Goal: Transaction & Acquisition: Purchase product/service

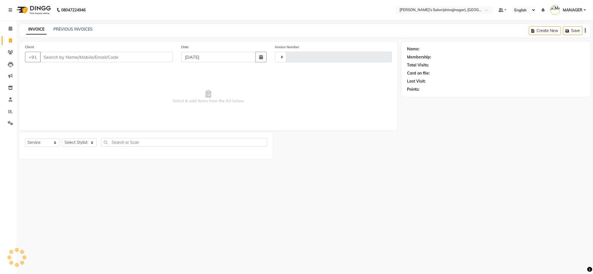
select select "service"
click at [78, 144] on select "Select Stylist" at bounding box center [79, 142] width 35 height 9
select select "24666"
click at [62, 138] on select "Select Stylist ABHI AKASH R AKKI HARRI KIRTI MANAGER MISS STAFF MONG'Z. NILOFER…" at bounding box center [79, 142] width 35 height 9
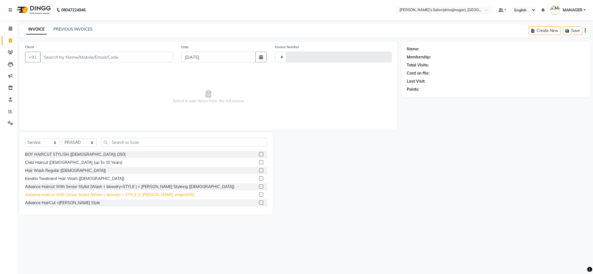
scroll to position [37, 0]
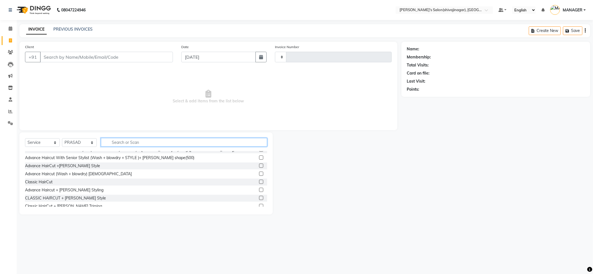
click at [135, 143] on input "text" at bounding box center [184, 142] width 166 height 9
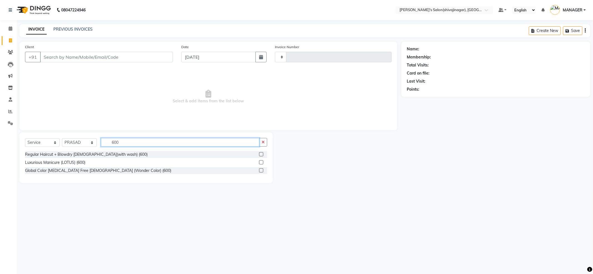
scroll to position [0, 0]
type input "600"
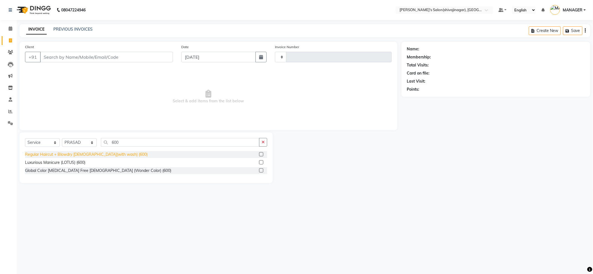
click at [77, 155] on div "Regular Haircut + Blowdry FEMALE(with wash) (600)" at bounding box center [86, 155] width 123 height 6
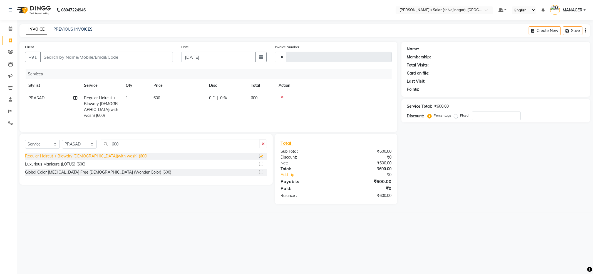
checkbox input "false"
click at [97, 63] on div "Client +91" at bounding box center [99, 55] width 156 height 23
click at [97, 57] on input "Client" at bounding box center [106, 57] width 133 height 11
click at [97, 56] on input "Client" at bounding box center [106, 57] width 133 height 11
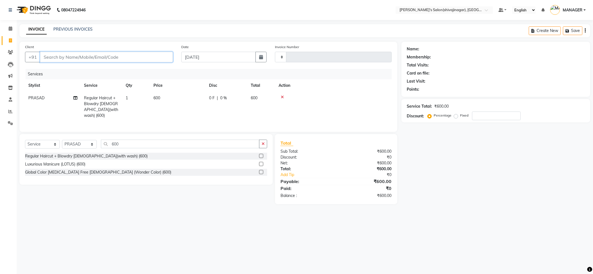
click at [97, 56] on input "Client" at bounding box center [106, 57] width 133 height 11
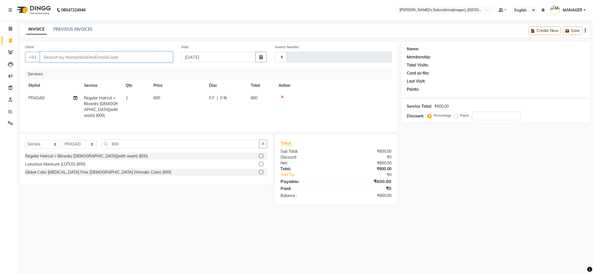
click at [117, 59] on input "Client" at bounding box center [106, 57] width 133 height 11
type input "9"
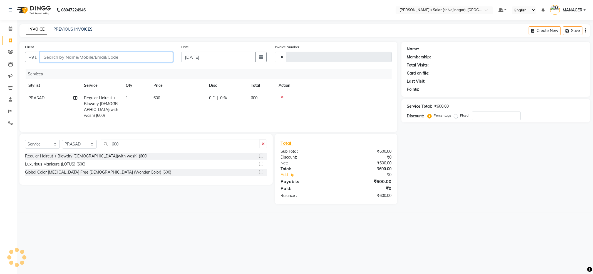
type input "0"
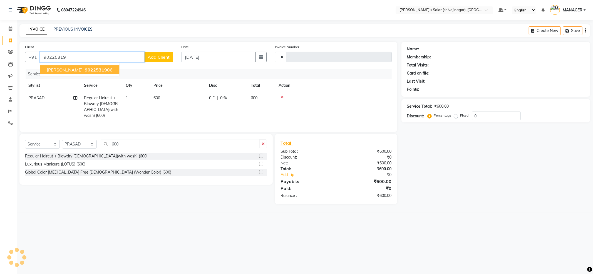
click at [80, 68] on span "[PERSON_NAME]" at bounding box center [65, 70] width 36 height 6
click at [115, 50] on div "Client +91 9022531906 Add Client" at bounding box center [99, 55] width 156 height 23
click at [114, 53] on input "9022531906" at bounding box center [92, 57] width 105 height 11
click at [110, 67] on span "902253190" at bounding box center [97, 70] width 25 height 6
type input "9022531906"
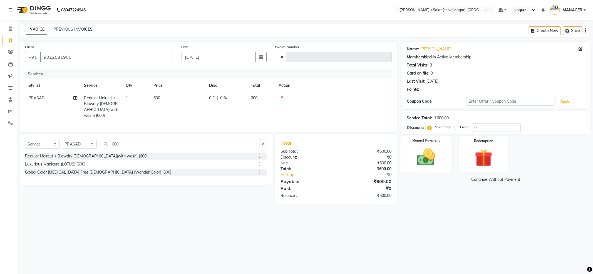
click at [430, 158] on img at bounding box center [426, 157] width 30 height 21
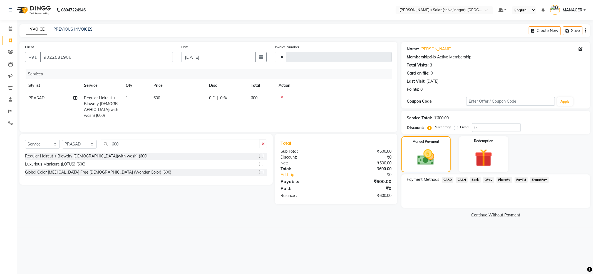
click at [463, 180] on span "CASH" at bounding box center [462, 180] width 12 height 6
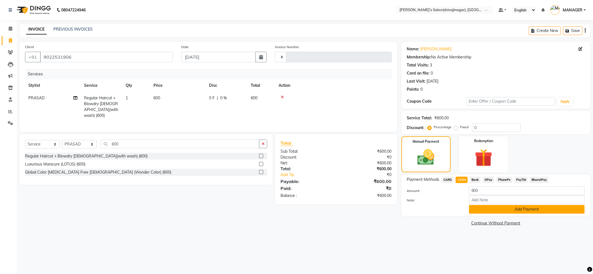
click at [483, 210] on button "Add Payment" at bounding box center [527, 209] width 116 height 9
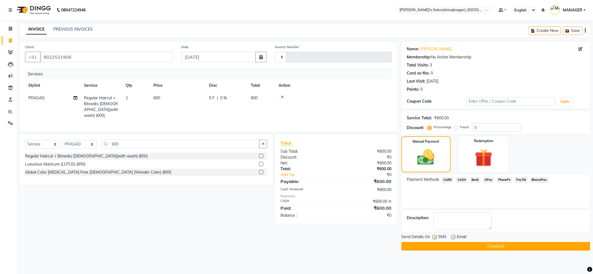
click at [459, 247] on button "Checkout" at bounding box center [496, 246] width 189 height 9
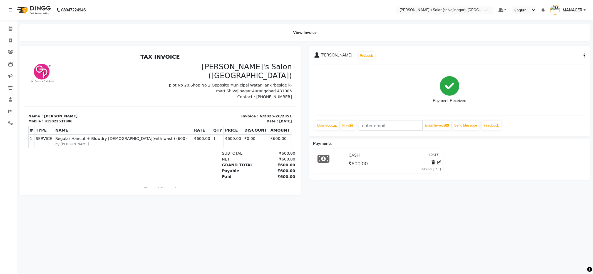
drag, startPoint x: 475, startPoint y: 236, endPoint x: 473, endPoint y: 223, distance: 14.1
click at [475, 232] on div "08047224946 Select Location × Girja's Salon(shivajinagar), Shivaji Nagar Defaul…" at bounding box center [296, 137] width 593 height 274
click at [473, 222] on div "08047224946 Select Location × Girja's Salon(shivajinagar), Shivaji Nagar Defaul…" at bounding box center [296, 137] width 593 height 274
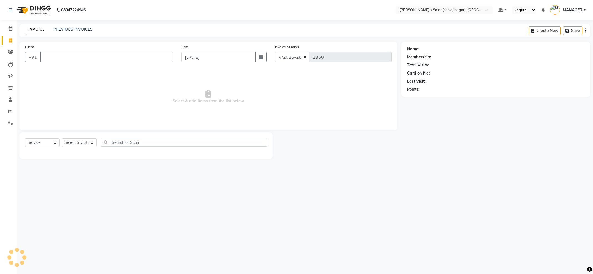
select select "4174"
select select "service"
click at [125, 59] on input "Client" at bounding box center [106, 57] width 133 height 11
click at [91, 146] on select "Select Stylist [PERSON_NAME] R AKKI [PERSON_NAME] MANAGER MISS STAFF [PERSON_NA…" at bounding box center [79, 142] width 35 height 9
select select "30676"
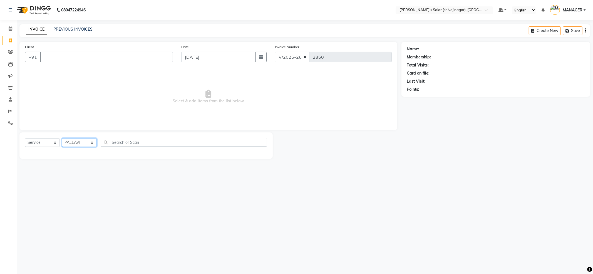
click at [62, 138] on select "Select Stylist [PERSON_NAME] R AKKI [PERSON_NAME] MANAGER MISS STAFF [PERSON_NA…" at bounding box center [79, 142] width 35 height 9
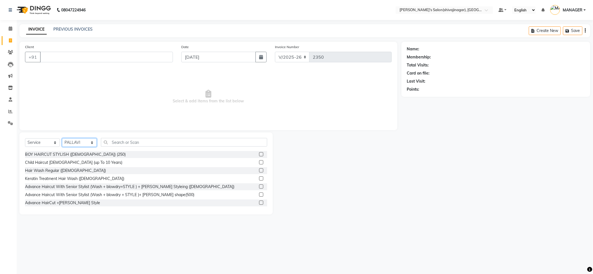
click at [92, 145] on select "Select Stylist ABHI AKASH R AKKI HARRI KIRTI MANAGER MISS STAFF MONG'Z. NILOFER…" at bounding box center [79, 142] width 35 height 9
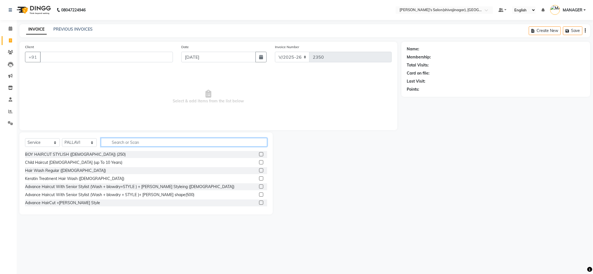
click at [114, 143] on input "text" at bounding box center [184, 142] width 166 height 9
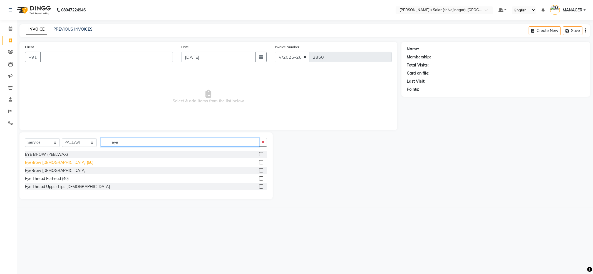
type input "eye"
click at [39, 165] on div "EyeBrow FEMALE (50)" at bounding box center [59, 163] width 68 height 6
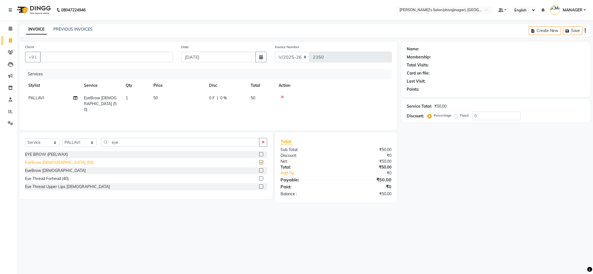
checkbox input "false"
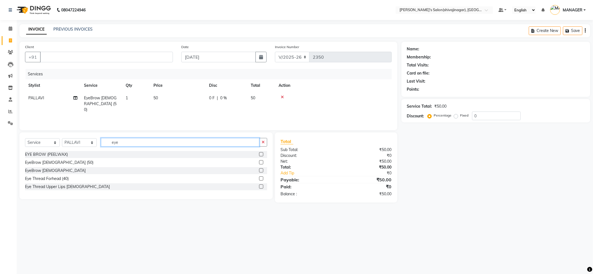
drag, startPoint x: 136, startPoint y: 141, endPoint x: 141, endPoint y: 141, distance: 4.5
click at [138, 140] on input "eye" at bounding box center [180, 142] width 159 height 9
type input "e"
type input "eye"
click at [47, 178] on div "Eye Thread Forhead (40)" at bounding box center [47, 179] width 44 height 6
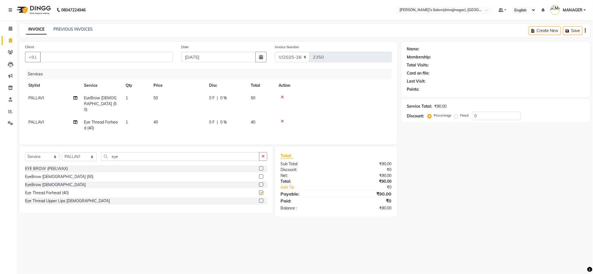
checkbox input "false"
click at [140, 61] on input "Client" at bounding box center [106, 57] width 133 height 11
click at [93, 51] on div "Client +91 9768920270 Add Client" at bounding box center [99, 55] width 156 height 23
click at [48, 57] on input "9768920270" at bounding box center [92, 57] width 105 height 11
click at [50, 56] on input "9768920270" at bounding box center [92, 57] width 105 height 11
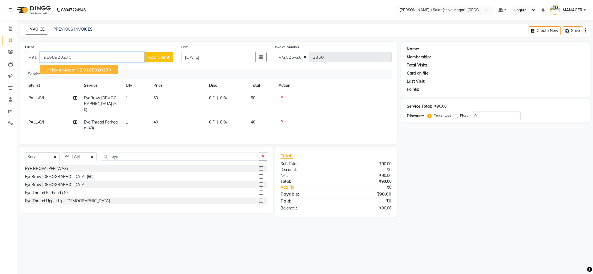
click at [71, 70] on span ". Vidya maam 02" at bounding box center [65, 70] width 36 height 6
type input "9168920270"
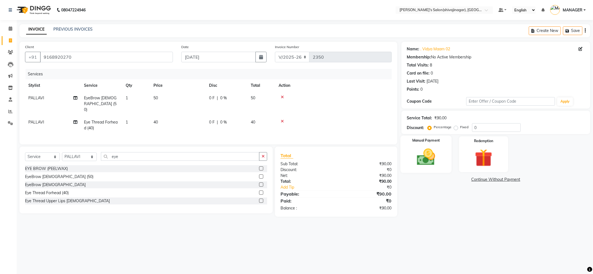
click at [413, 159] on img at bounding box center [426, 157] width 30 height 21
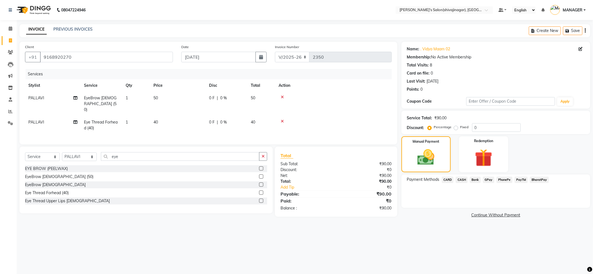
drag, startPoint x: 476, startPoint y: 179, endPoint x: 484, endPoint y: 179, distance: 7.8
click at [477, 179] on span "Bank" at bounding box center [475, 180] width 11 height 6
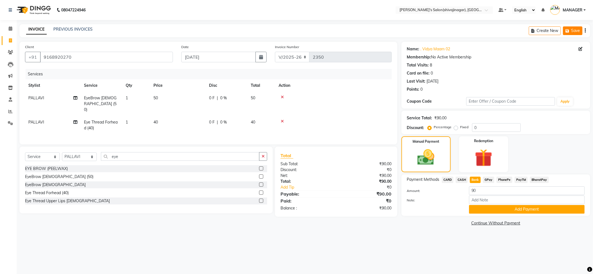
click at [565, 32] on button "Save" at bounding box center [572, 30] width 19 height 9
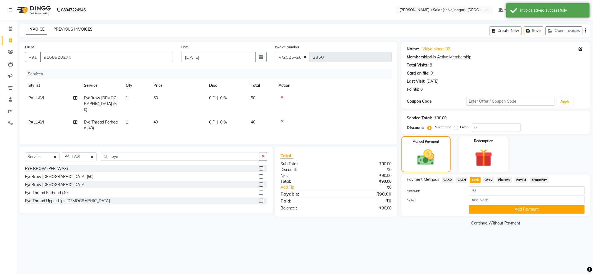
click at [67, 29] on link "PREVIOUS INVOICES" at bounding box center [72, 29] width 39 height 5
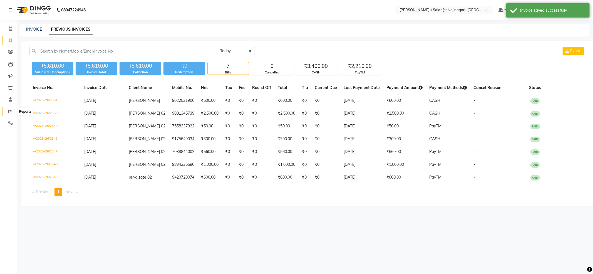
click at [4, 112] on link "Reports" at bounding box center [8, 111] width 13 height 9
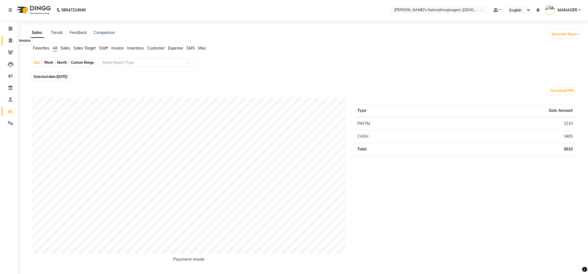
click at [8, 38] on span at bounding box center [11, 41] width 10 height 6
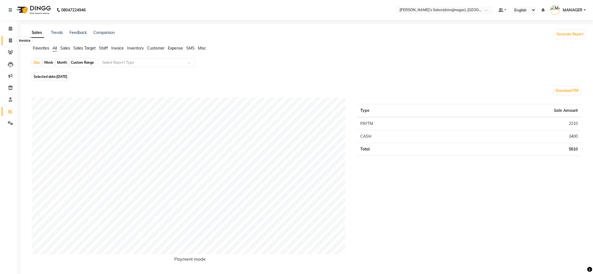
select select "service"
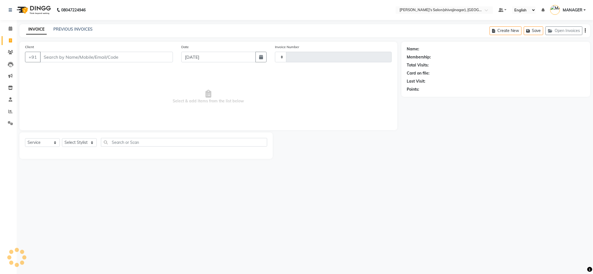
type input "2352"
select select "4174"
click at [71, 29] on link "PREVIOUS INVOICES" at bounding box center [72, 29] width 39 height 5
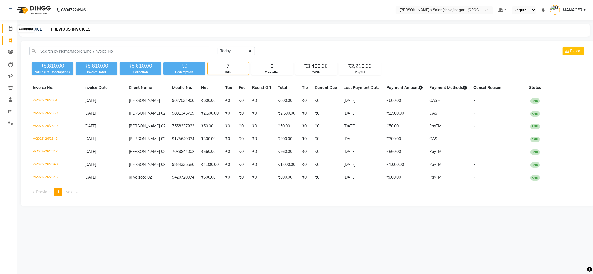
click at [11, 26] on span at bounding box center [11, 29] width 10 height 6
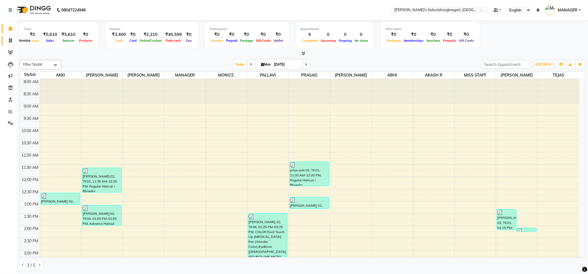
click at [11, 40] on icon at bounding box center [10, 40] width 3 height 4
select select "service"
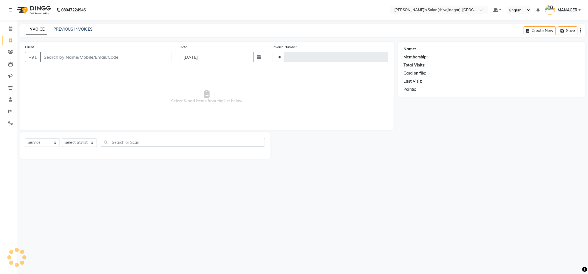
type input "2352"
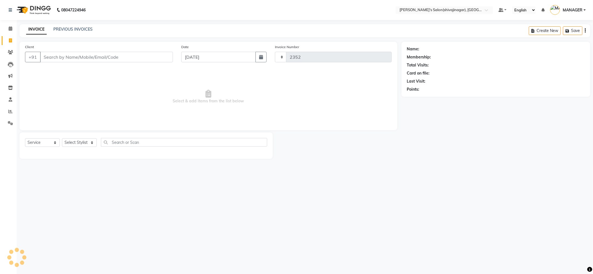
select select "4174"
click at [71, 144] on select "Select Stylist" at bounding box center [79, 142] width 35 height 9
select select "85251"
click at [62, 138] on select "Select Stylist ABHI AKASH R AKKI HARRI KIRTI MANAGER MISS STAFF MONG'Z. NILOFER…" at bounding box center [79, 142] width 35 height 9
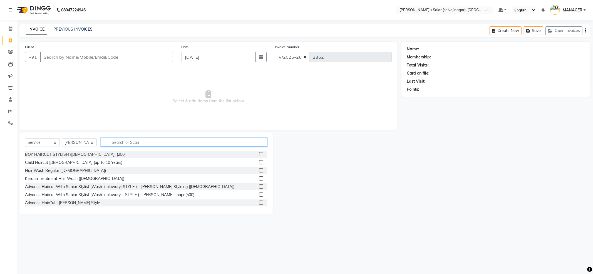
click at [109, 139] on input "text" at bounding box center [184, 142] width 166 height 9
click at [113, 142] on input "text" at bounding box center [184, 142] width 166 height 9
click at [114, 142] on input "text" at bounding box center [184, 142] width 166 height 9
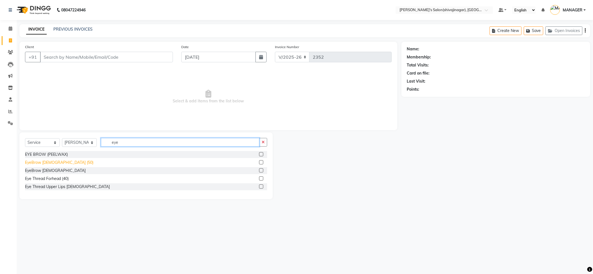
type input "eye"
click at [50, 163] on div "EyeBrow FEMALE (50)" at bounding box center [59, 163] width 68 height 6
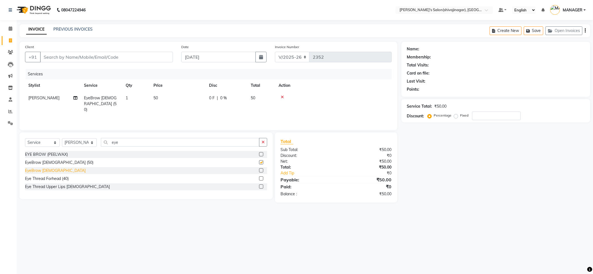
checkbox input "false"
click at [46, 181] on div "Eye Thread Forhead (40)" at bounding box center [47, 179] width 44 height 6
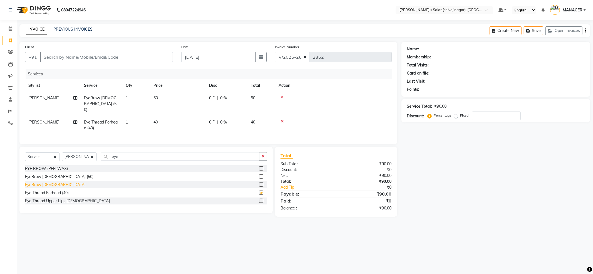
checkbox input "false"
click at [46, 199] on div "Eye Thread Upper Lips Female" at bounding box center [67, 201] width 85 height 6
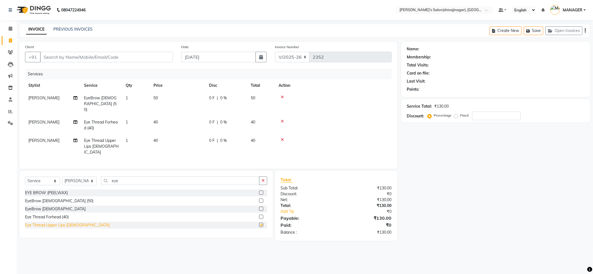
checkbox input "false"
click at [87, 62] on div "+91" at bounding box center [99, 57] width 148 height 11
click at [86, 56] on input "Client" at bounding box center [106, 57] width 133 height 11
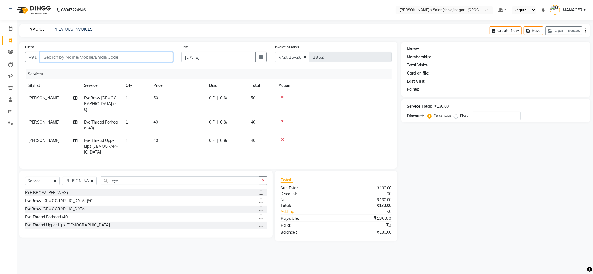
click at [86, 56] on input "Client" at bounding box center [106, 57] width 133 height 11
click at [75, 52] on input "Client" at bounding box center [106, 57] width 133 height 11
click at [75, 56] on input "Client" at bounding box center [106, 57] width 133 height 11
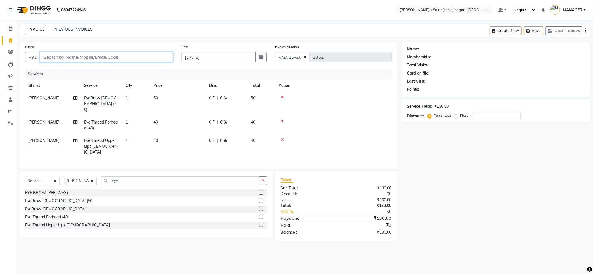
type input "9"
type input "0"
type input "9834507137"
click at [148, 55] on span "Add Client" at bounding box center [159, 57] width 22 height 6
select select "22"
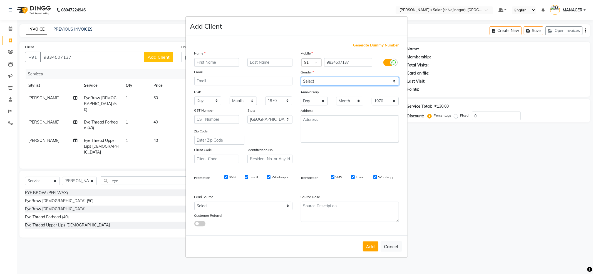
click at [321, 80] on select "Select Male Female Other Prefer Not To Say" at bounding box center [350, 81] width 98 height 9
select select "female"
click at [301, 77] on select "Select Male Female Other Prefer Not To Say" at bounding box center [350, 81] width 98 height 9
click at [211, 61] on input "text" at bounding box center [216, 62] width 45 height 9
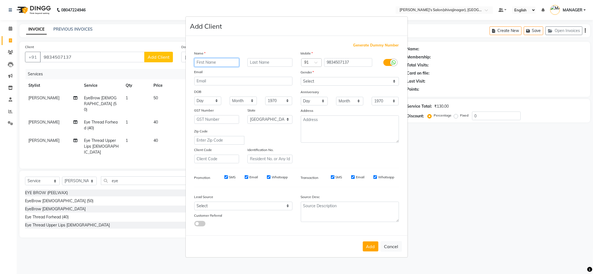
click at [211, 61] on input "text" at bounding box center [216, 62] width 45 height 9
type input "[DEMOGRAPHIC_DATA][PERSON_NAME]"
click at [371, 244] on button "Add" at bounding box center [371, 246] width 16 height 10
select select
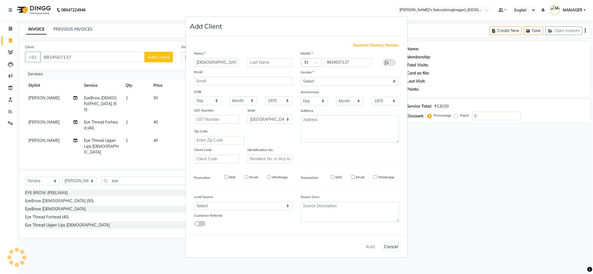
select select
select select "null"
select select
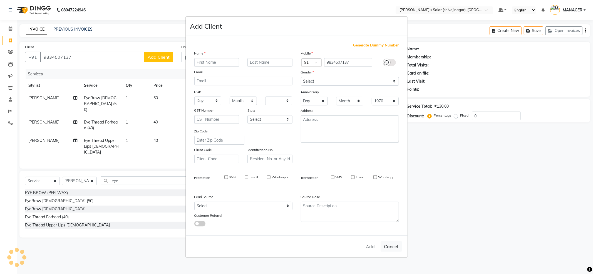
select select
checkbox input "false"
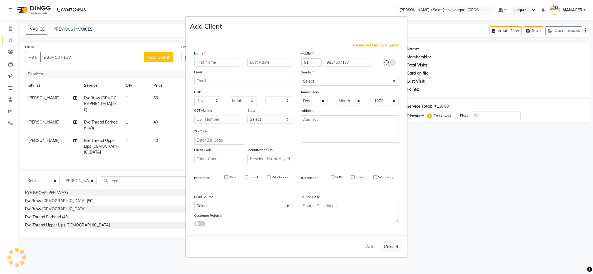
checkbox input "false"
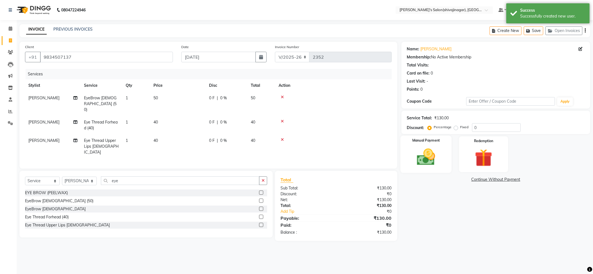
click at [418, 157] on img at bounding box center [426, 157] width 30 height 21
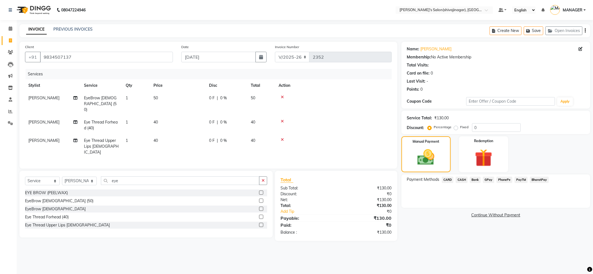
click at [526, 179] on span "PayTM" at bounding box center [521, 180] width 13 height 6
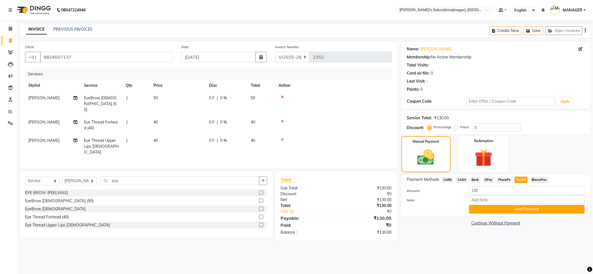
click at [461, 181] on span "CASH" at bounding box center [462, 180] width 12 height 6
click at [487, 206] on button "Add Payment" at bounding box center [527, 209] width 116 height 9
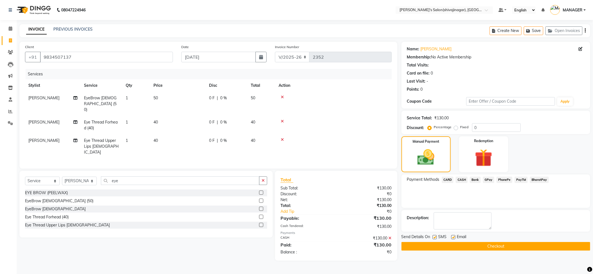
click at [429, 248] on button "Checkout" at bounding box center [496, 246] width 189 height 9
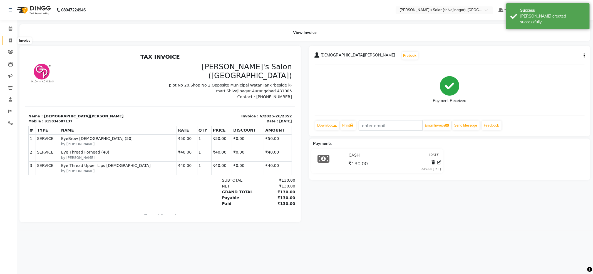
click at [9, 41] on icon at bounding box center [10, 40] width 3 height 4
select select "4174"
select select "service"
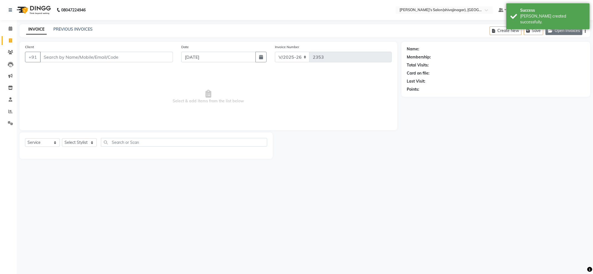
click at [557, 31] on button "Open Invoices" at bounding box center [564, 30] width 37 height 9
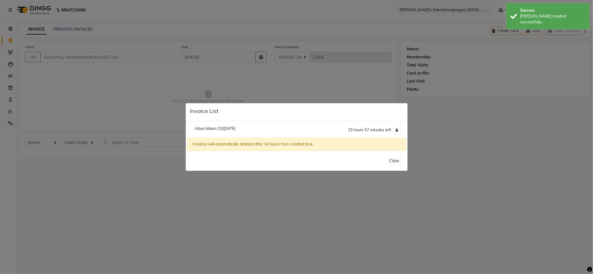
click at [235, 126] on span ". Vidya Maam 02/01 September 2025" at bounding box center [214, 128] width 43 height 5
type input "9168920270"
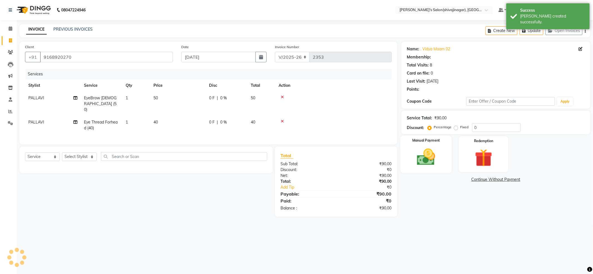
click at [425, 161] on img at bounding box center [426, 157] width 30 height 21
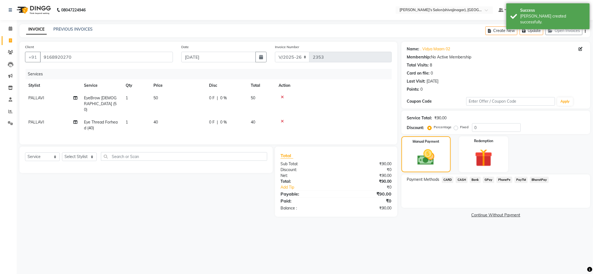
drag, startPoint x: 529, startPoint y: 178, endPoint x: 517, endPoint y: 196, distance: 21.2
click at [525, 180] on div "Payment Methods CARD CASH Bank GPay PhonePe PayTM BharatPay" at bounding box center [496, 181] width 178 height 8
click at [522, 180] on span "PayTM" at bounding box center [521, 180] width 13 height 6
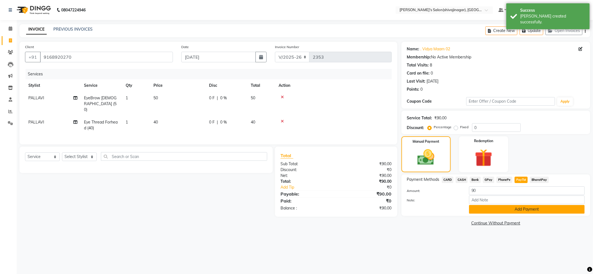
click at [512, 212] on button "Add Payment" at bounding box center [527, 209] width 116 height 9
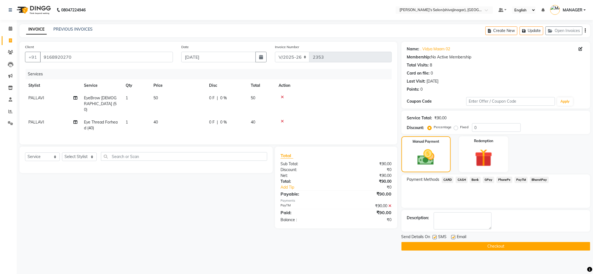
click at [488, 246] on button "Checkout" at bounding box center [496, 246] width 189 height 9
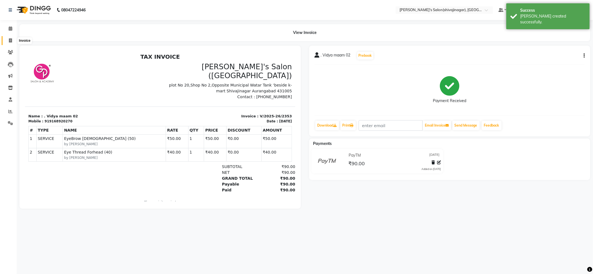
click at [9, 39] on icon at bounding box center [10, 40] width 3 height 4
select select "service"
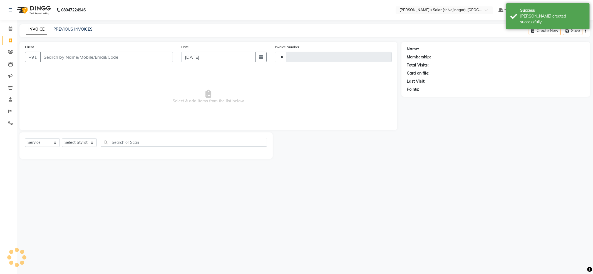
type input "2354"
select select "4174"
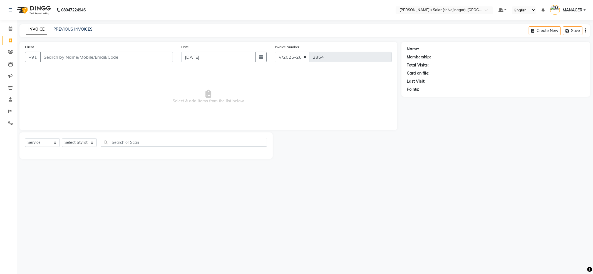
click at [70, 32] on div "INVOICE PREVIOUS INVOICES" at bounding box center [59, 29] width 80 height 6
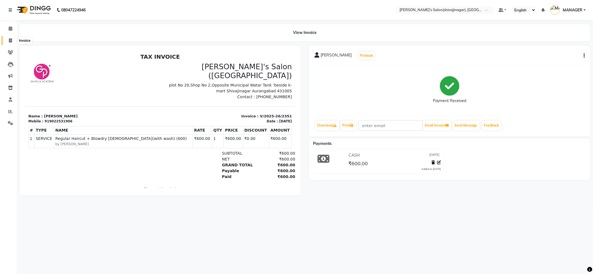
click at [13, 38] on span at bounding box center [11, 41] width 10 height 6
select select "service"
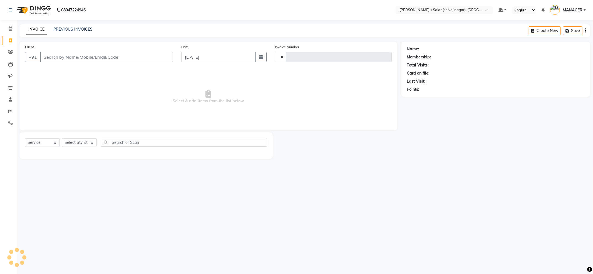
type input "2352"
select select "4174"
click at [64, 29] on link "PREVIOUS INVOICES" at bounding box center [72, 29] width 39 height 5
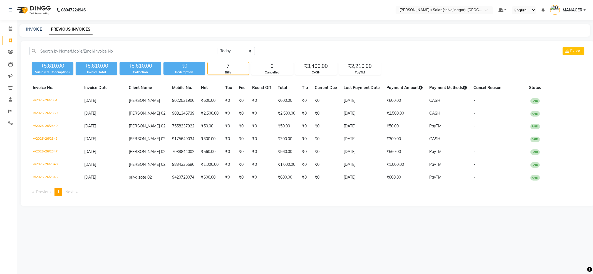
click at [9, 37] on link "Invoice" at bounding box center [8, 40] width 13 height 9
select select "4174"
select select "service"
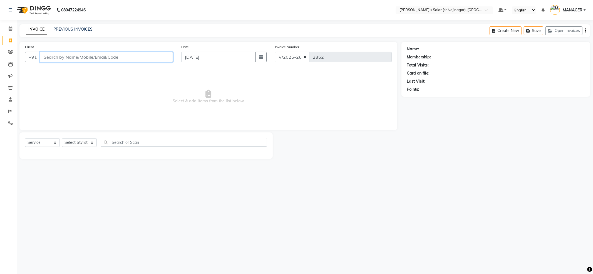
click at [89, 56] on input "Client" at bounding box center [106, 57] width 133 height 11
click at [87, 54] on input "Client" at bounding box center [106, 57] width 133 height 11
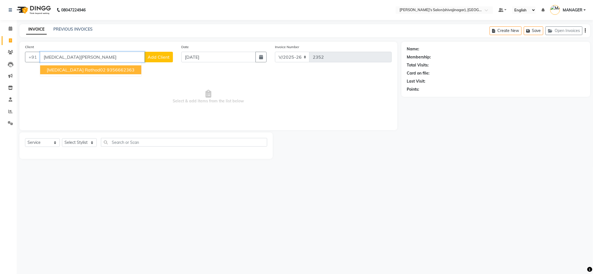
click at [103, 73] on button "nikita rathod02 9356662363" at bounding box center [90, 69] width 101 height 9
type input "9356662363"
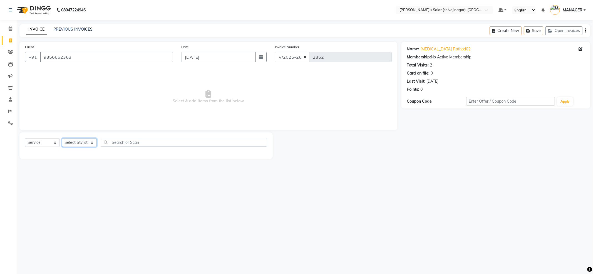
click at [93, 144] on select "Select Stylist ABHI AKASH R AKKI HARRI KIRTI MANAGER MISS STAFF MONG'Z. NILOFER…" at bounding box center [79, 142] width 35 height 9
select select "24666"
click at [62, 138] on select "Select Stylist ABHI AKASH R AKKI HARRI KIRTI MANAGER MISS STAFF MONG'Z. NILOFER…" at bounding box center [79, 142] width 35 height 9
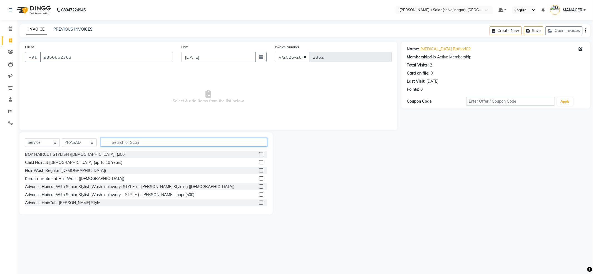
click at [139, 144] on input "text" at bounding box center [184, 142] width 166 height 9
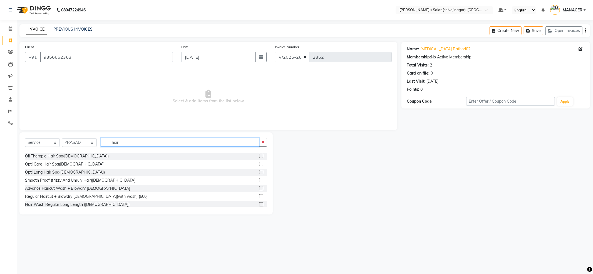
scroll to position [148, 0]
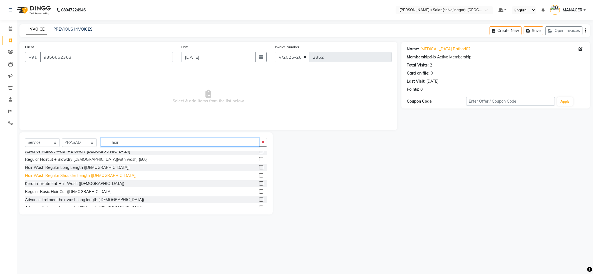
type input "hair"
click at [60, 176] on div "Hair Wash Regular Shoulder Length (FEMALE)" at bounding box center [81, 176] width 112 height 6
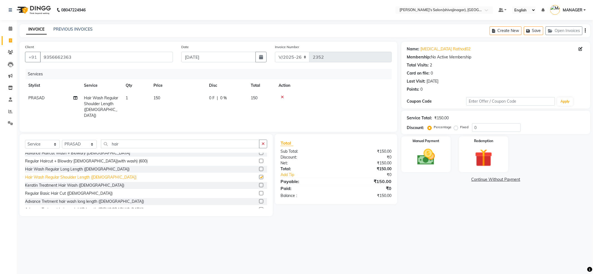
checkbox input "false"
click at [161, 97] on td "150" at bounding box center [178, 107] width 56 height 30
select select "24666"
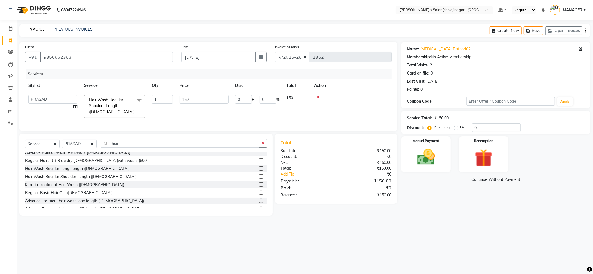
click at [161, 97] on input "1" at bounding box center [162, 99] width 21 height 9
click at [191, 93] on td "150" at bounding box center [204, 106] width 56 height 29
select select "24666"
click at [195, 98] on input "150" at bounding box center [204, 99] width 49 height 9
type input "1"
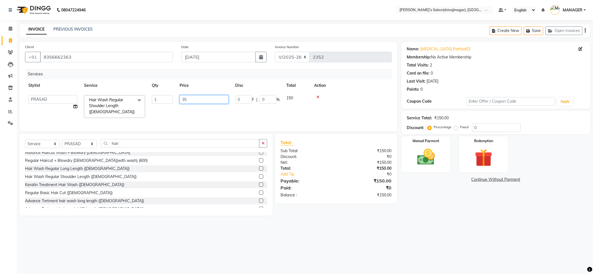
type input "350"
click at [423, 154] on img at bounding box center [426, 157] width 30 height 21
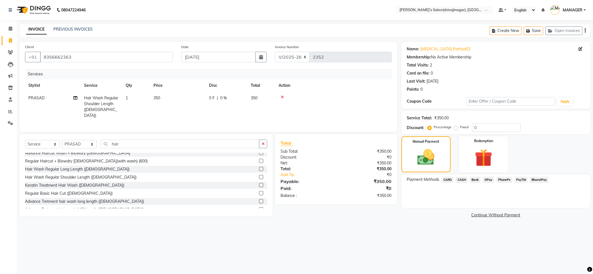
click at [460, 179] on span "CASH" at bounding box center [462, 180] width 12 height 6
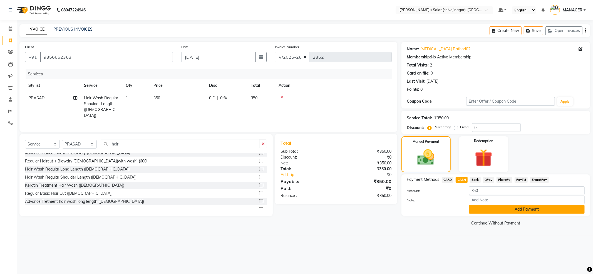
click at [479, 209] on button "Add Payment" at bounding box center [527, 209] width 116 height 9
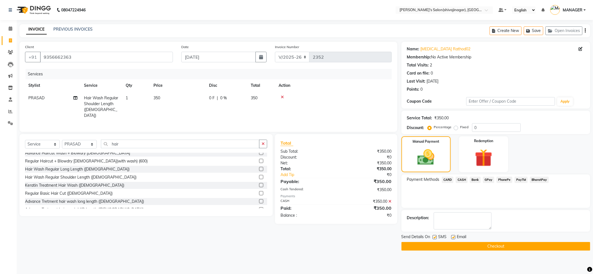
click at [474, 247] on button "Checkout" at bounding box center [496, 246] width 189 height 9
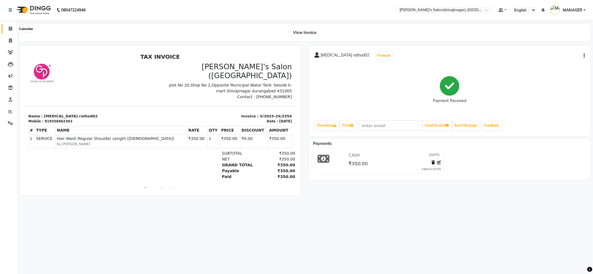
click at [9, 28] on icon at bounding box center [11, 28] width 4 height 4
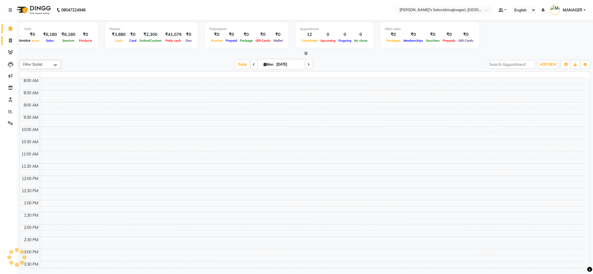
click at [11, 41] on icon at bounding box center [10, 40] width 3 height 4
select select "service"
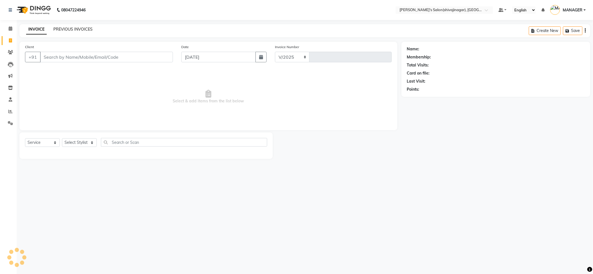
select select "4174"
type input "2355"
click at [59, 26] on div "INVOICE PREVIOUS INVOICES Create New Save" at bounding box center [304, 30] width 571 height 13
click at [11, 27] on icon at bounding box center [11, 28] width 4 height 4
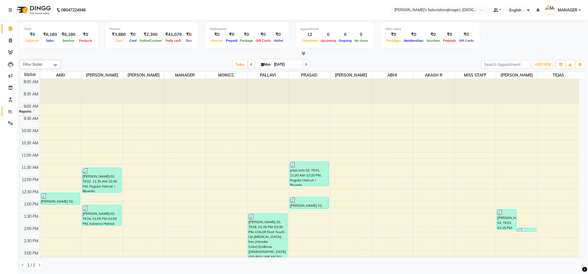
click at [9, 113] on icon at bounding box center [10, 111] width 4 height 4
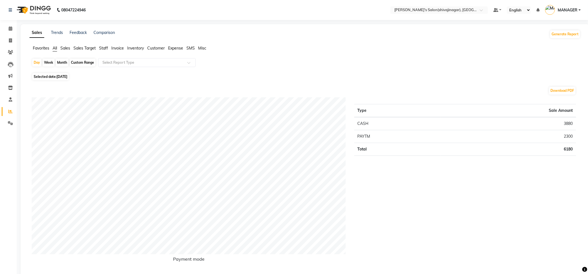
click at [65, 64] on div "Month" at bounding box center [62, 63] width 13 height 8
select select "9"
select select "2025"
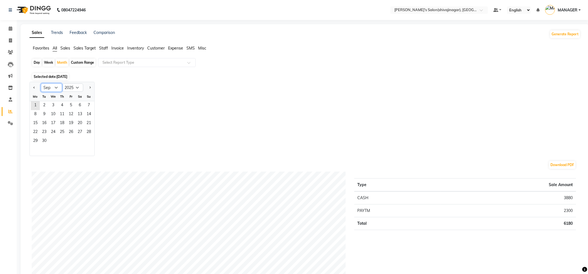
click at [56, 85] on select "Jan Feb Mar Apr May Jun Jul Aug Sep Oct Nov Dec" at bounding box center [51, 87] width 21 height 8
select select "8"
click at [41, 83] on select "Jan Feb Mar Apr May Jun Jul Aug Sep Oct Nov Dec" at bounding box center [51, 87] width 21 height 8
click at [60, 111] on span "7" at bounding box center [62, 114] width 9 height 9
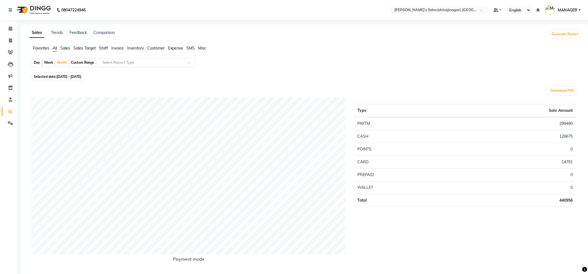
click at [115, 63] on input "text" at bounding box center [141, 63] width 80 height 6
click at [107, 48] on span "Staff" at bounding box center [103, 48] width 9 height 5
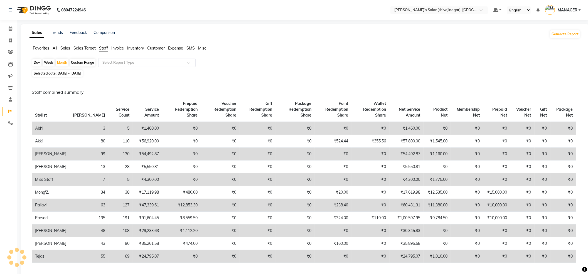
click at [110, 65] on input "text" at bounding box center [141, 63] width 80 height 6
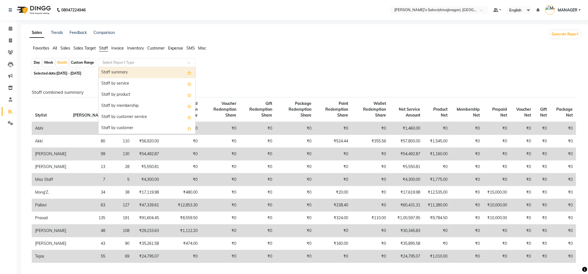
click at [119, 75] on div "Staff summary" at bounding box center [146, 72] width 97 height 11
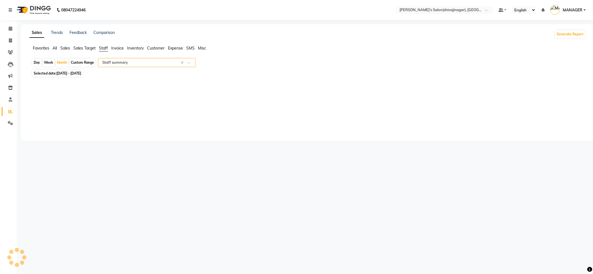
select select "full_report"
select select "csv"
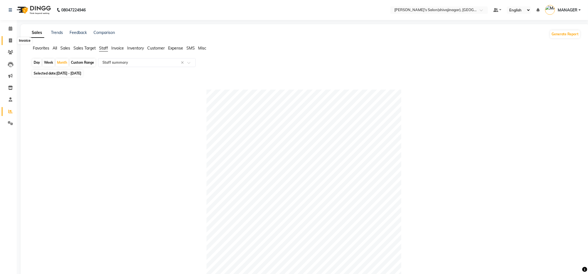
click at [8, 39] on span at bounding box center [11, 41] width 10 height 6
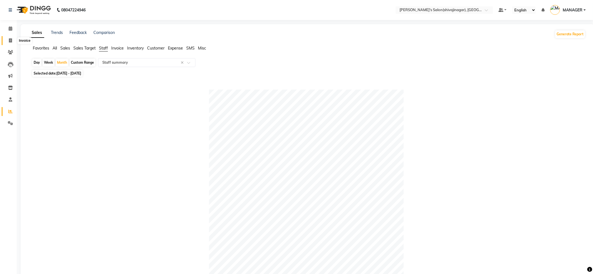
select select "service"
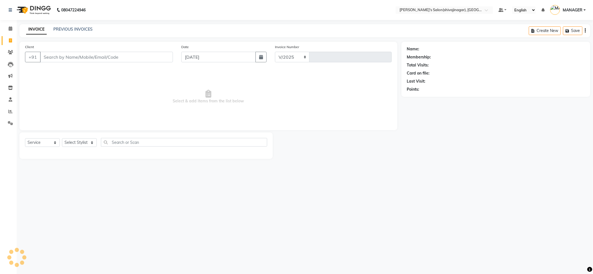
select select "4174"
type input "2355"
click at [70, 30] on link "PREVIOUS INVOICES" at bounding box center [72, 29] width 39 height 5
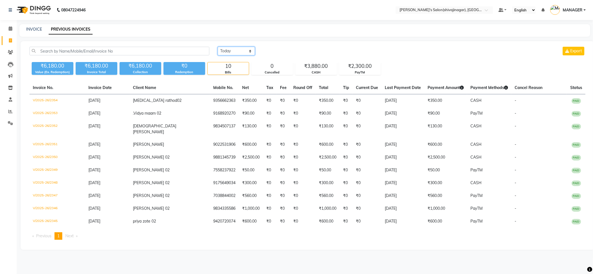
click at [243, 47] on select "Today Yesterday Custom Range" at bounding box center [236, 51] width 37 height 9
select select "range"
click at [218, 47] on select "Today Yesterday Custom Range" at bounding box center [236, 51] width 37 height 9
click at [281, 45] on div "Today Yesterday Custom Range 01-09-2025 - 01-09-2025 Export ₹6,180.00 Value (Ex…" at bounding box center [308, 145] width 574 height 209
click at [281, 50] on input "01-09-2025" at bounding box center [281, 51] width 39 height 8
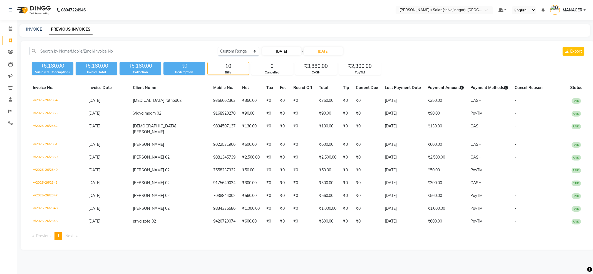
select select "9"
select select "2025"
click at [282, 62] on select "Jan Feb Mar Apr May Jun Jul Aug Sep Oct Nov Dec" at bounding box center [283, 61] width 21 height 8
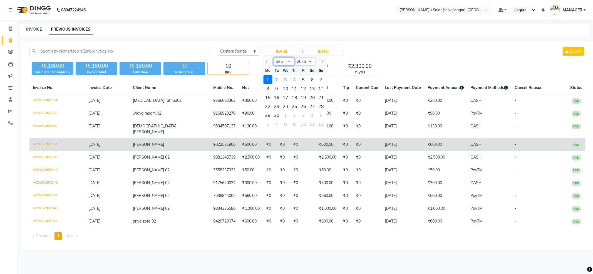
select select "8"
click at [273, 57] on select "Jan Feb Mar Apr May Jun Jul Aug Sep Oct Nov Dec" at bounding box center [283, 61] width 21 height 8
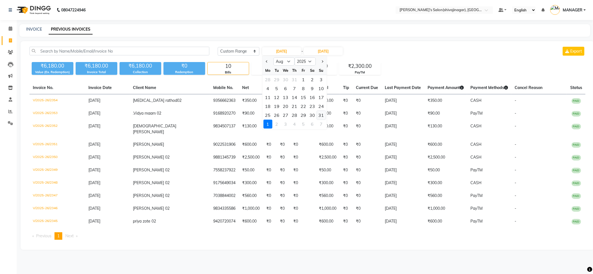
click at [317, 114] on div "31" at bounding box center [321, 115] width 9 height 9
type input "31-08-2025"
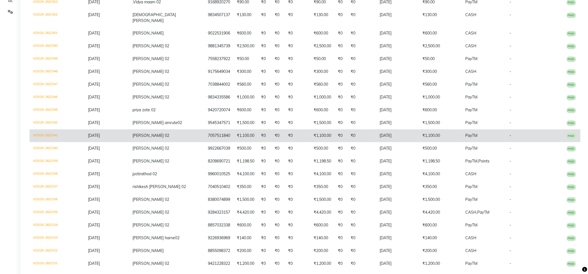
scroll to position [232, 0]
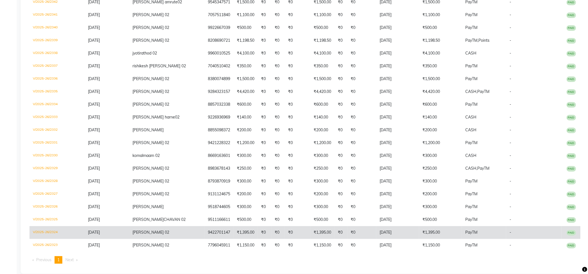
click at [142, 230] on span "geeta acharya 02" at bounding box center [150, 232] width 37 height 5
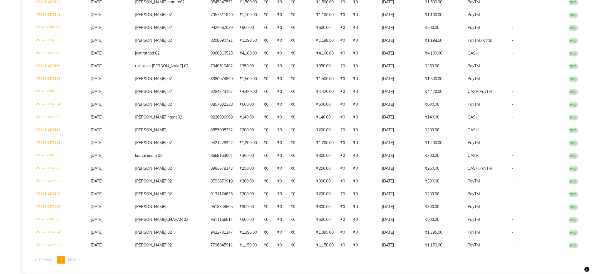
scroll to position [0, 0]
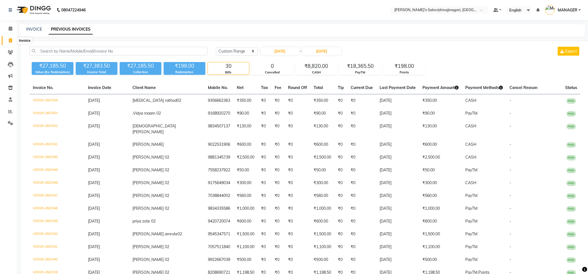
click at [11, 38] on span at bounding box center [11, 41] width 10 height 6
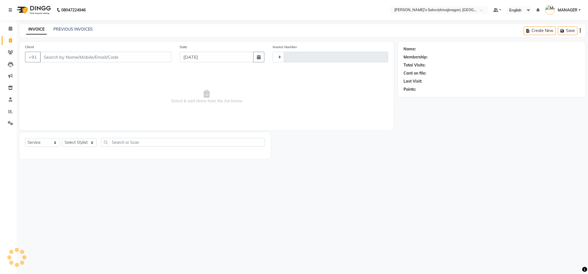
click at [11, 38] on span at bounding box center [11, 41] width 10 height 6
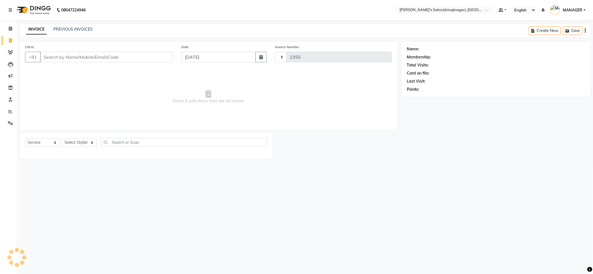
select select "service"
select select "4174"
type input "2355"
click at [73, 56] on input "Client" at bounding box center [106, 57] width 133 height 11
type input "9359493510"
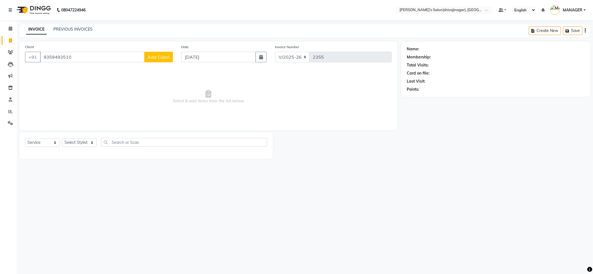
click at [153, 57] on span "Add Client" at bounding box center [159, 57] width 22 height 6
select select "22"
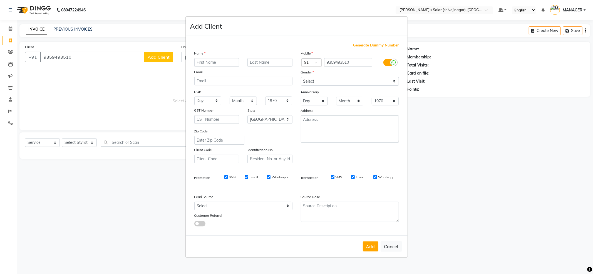
click at [223, 64] on input "text" at bounding box center [216, 62] width 45 height 9
type input "[PERSON_NAME] 02"
click at [333, 82] on select "Select Male Female Other Prefer Not To Say" at bounding box center [350, 81] width 98 height 9
select select "[DEMOGRAPHIC_DATA]"
click at [301, 77] on select "Select Male Female Other Prefer Not To Say" at bounding box center [350, 81] width 98 height 9
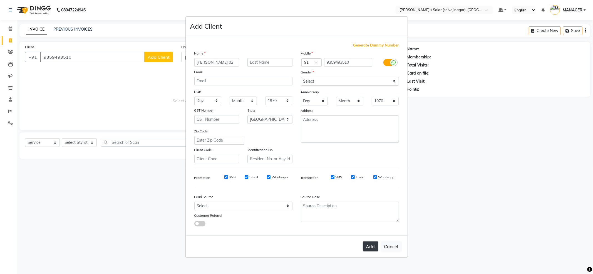
click at [367, 250] on button "Add" at bounding box center [371, 246] width 16 height 10
select select
select select "null"
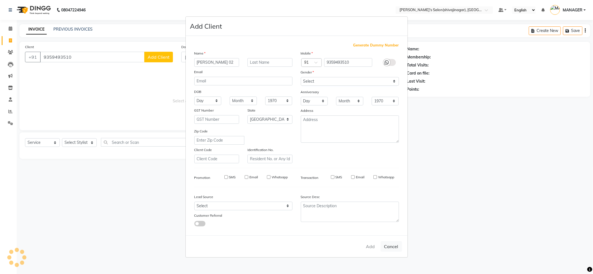
select select
checkbox input "false"
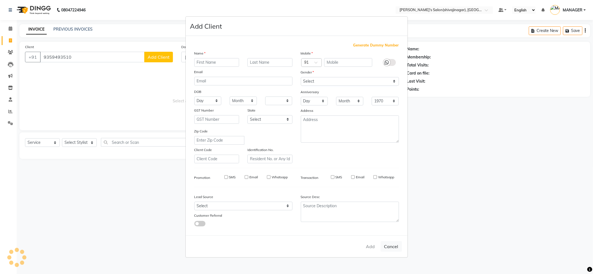
checkbox input "false"
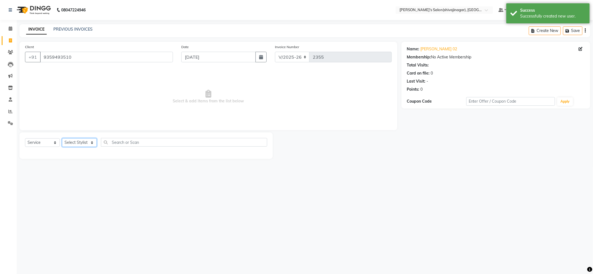
click at [77, 141] on select "Select Stylist ABHI AKASH R AKKI HARRI KIRTI MANAGER MISS STAFF MONG'Z. NILOFER…" at bounding box center [79, 142] width 35 height 9
select select "64359"
click at [62, 138] on select "Select Stylist ABHI AKASH R AKKI HARRI KIRTI MANAGER MISS STAFF MONG'Z. NILOFER…" at bounding box center [79, 142] width 35 height 9
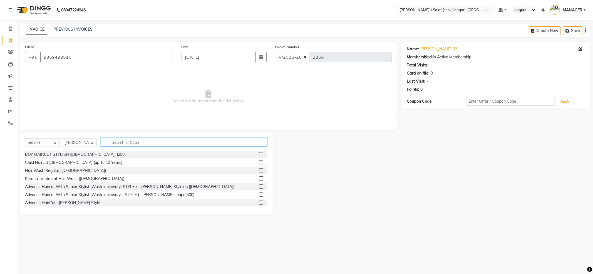
click at [168, 142] on input "text" at bounding box center [184, 142] width 166 height 9
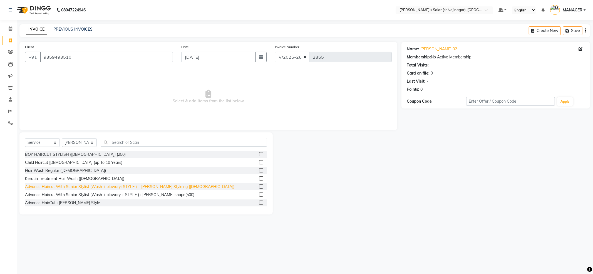
click at [144, 187] on div "Advance Haircut With Senior Stylist (Wash + blowdry+STYLE ) + Beard Styleing (M…" at bounding box center [130, 187] width 210 height 6
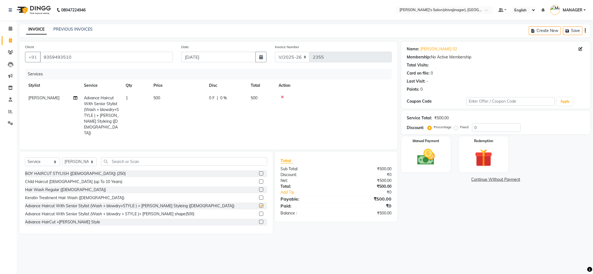
checkbox input "false"
click at [436, 156] on img at bounding box center [426, 157] width 30 height 21
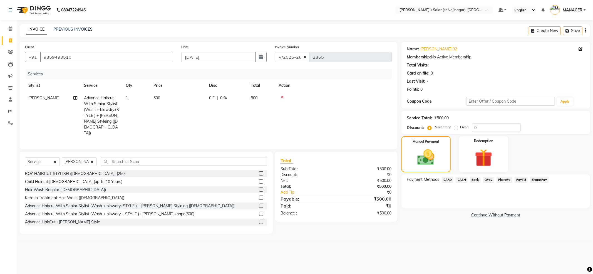
click at [524, 179] on span "PayTM" at bounding box center [521, 180] width 13 height 6
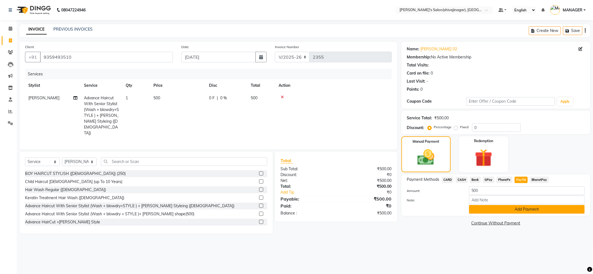
click at [531, 207] on button "Add Payment" at bounding box center [527, 209] width 116 height 9
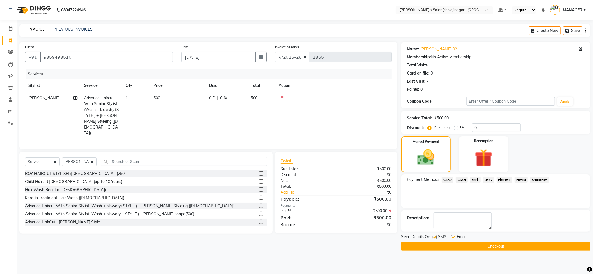
click at [531, 246] on button "Checkout" at bounding box center [496, 246] width 189 height 9
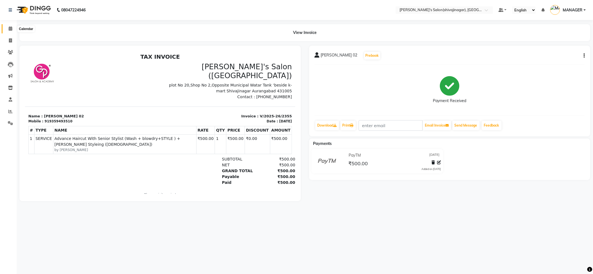
click at [8, 28] on span at bounding box center [11, 29] width 10 height 6
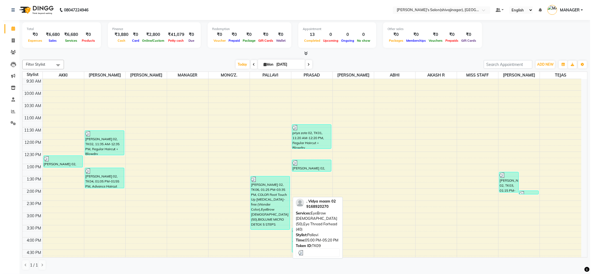
scroll to position [111, 0]
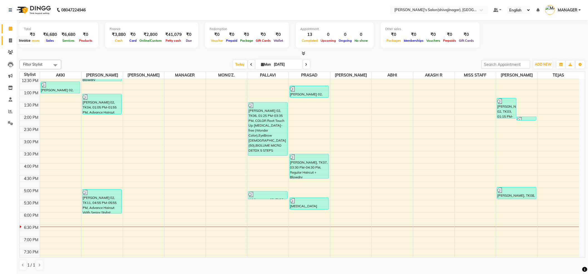
click at [9, 43] on icon at bounding box center [10, 40] width 3 height 4
select select "service"
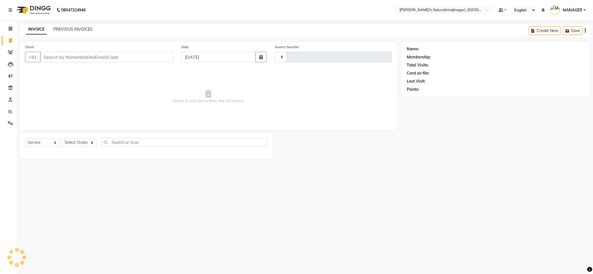
type input "2356"
select select "4174"
click at [70, 29] on link "PREVIOUS INVOICES" at bounding box center [72, 29] width 39 height 5
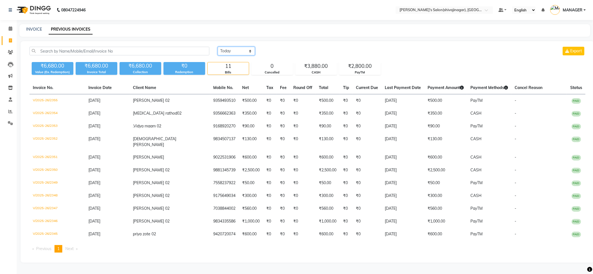
click at [241, 48] on select "Today Yesterday Custom Range" at bounding box center [236, 51] width 37 height 9
click at [266, 45] on div "Today Yesterday Custom Range Export ₹6,680.00 Value (Ex. Redemption) ₹6,680.00 …" at bounding box center [308, 151] width 574 height 221
click at [6, 27] on span at bounding box center [11, 29] width 10 height 6
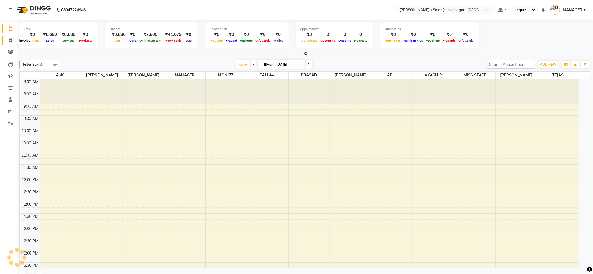
click at [11, 43] on span at bounding box center [11, 41] width 10 height 6
select select "service"
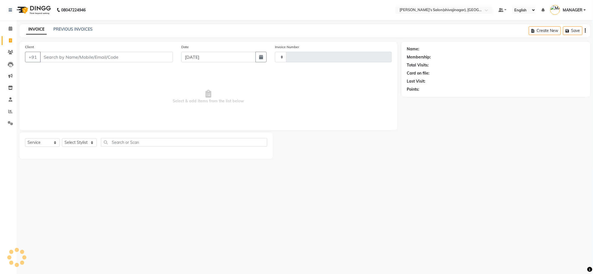
click at [105, 55] on input "Client" at bounding box center [106, 57] width 133 height 11
type input "2356"
select select "4174"
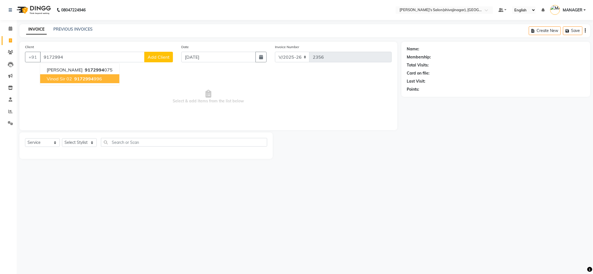
click at [91, 80] on span "9172994" at bounding box center [83, 79] width 19 height 6
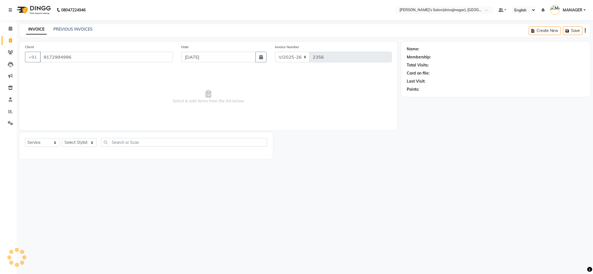
type input "9172994996"
click at [83, 142] on select "Select Stylist ABHI AKASH R AKKI HARRI KIRTI MANAGER MISS STAFF MONG'Z. NILOFER…" at bounding box center [79, 142] width 35 height 9
select select "24666"
click at [62, 138] on select "Select Stylist ABHI AKASH R AKKI HARRI KIRTI MANAGER MISS STAFF MONG'Z. NILOFER…" at bounding box center [79, 142] width 35 height 9
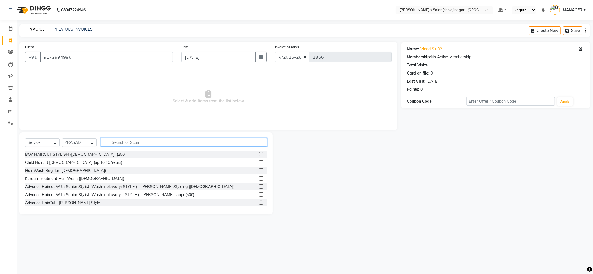
click at [113, 144] on input "text" at bounding box center [184, 142] width 166 height 9
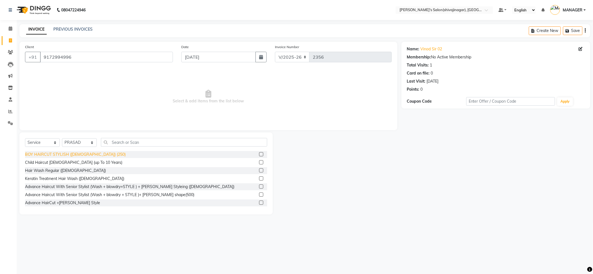
click at [55, 153] on div "BOY HAIRCUT STYLISH (Male) (250)" at bounding box center [75, 155] width 101 height 6
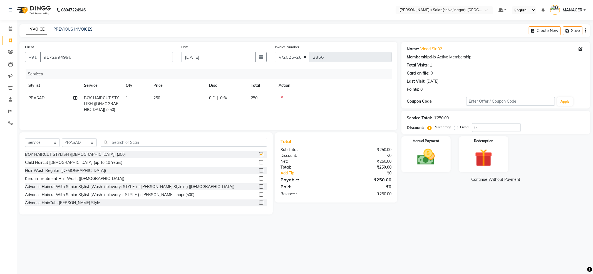
checkbox input "false"
click at [437, 48] on link "Vinod Sir 02" at bounding box center [432, 49] width 22 height 6
click at [435, 163] on img at bounding box center [426, 157] width 30 height 21
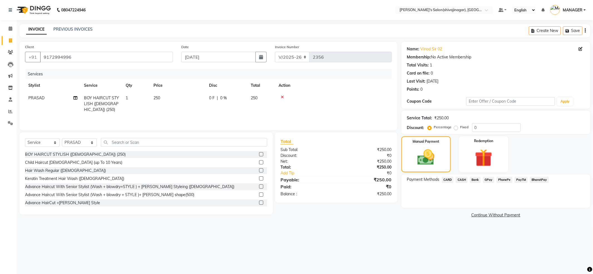
click at [518, 179] on span "PayTM" at bounding box center [521, 180] width 13 height 6
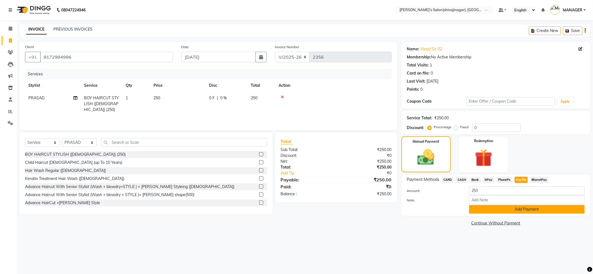
click at [506, 207] on button "Add Payment" at bounding box center [527, 209] width 116 height 9
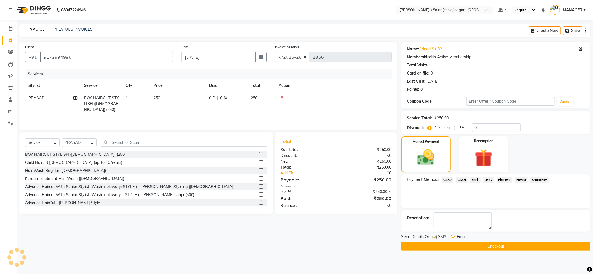
click at [480, 242] on div "Send Details On SMS Email Checkout" at bounding box center [496, 242] width 189 height 17
click at [479, 245] on button "Checkout" at bounding box center [496, 246] width 189 height 9
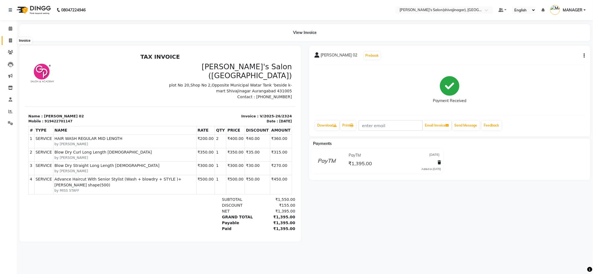
click at [12, 42] on icon at bounding box center [10, 40] width 3 height 4
select select "service"
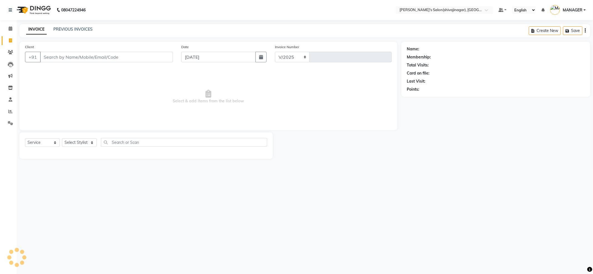
select select "4174"
type input "2355"
click at [12, 38] on icon at bounding box center [10, 40] width 3 height 4
select select "service"
select select "4174"
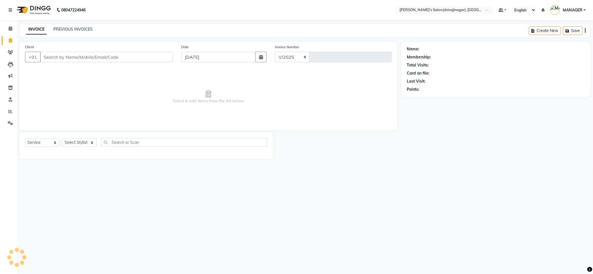
type input "2355"
